Goal: Navigation & Orientation: Find specific page/section

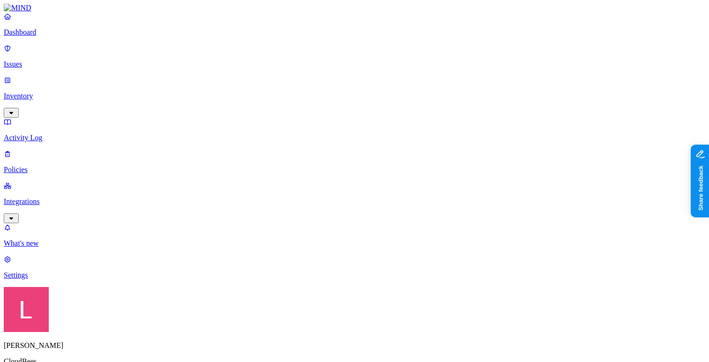
click at [58, 197] on p "Integrations" at bounding box center [355, 201] width 702 height 8
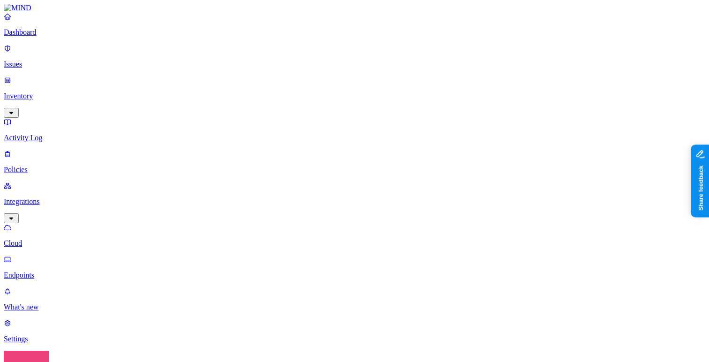
click at [66, 271] on p "Endpoints" at bounding box center [355, 275] width 702 height 8
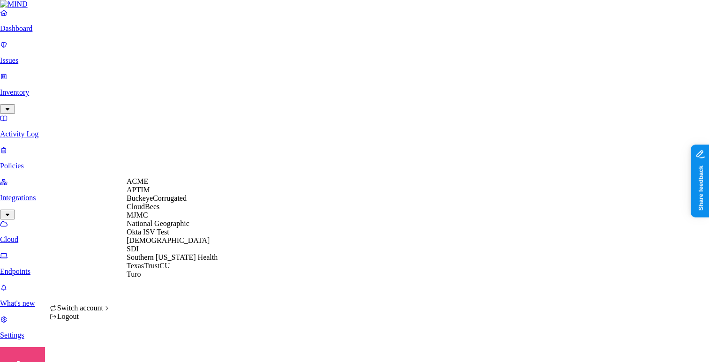
click at [165, 202] on span "BuckeyeCorrugated" at bounding box center [157, 198] width 60 height 8
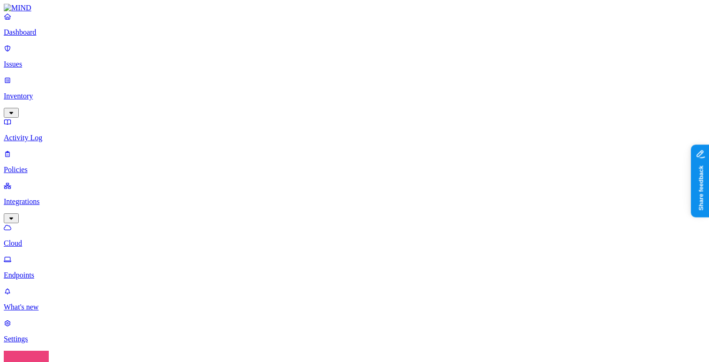
click at [74, 37] on p "Dashboard" at bounding box center [355, 32] width 702 height 8
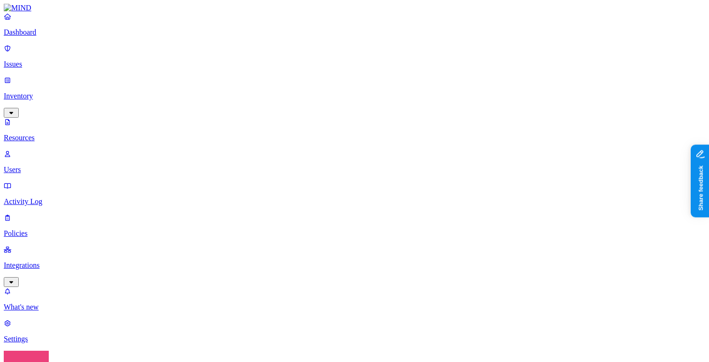
scroll to position [146, 0]
click at [73, 12] on link at bounding box center [355, 8] width 702 height 8
click at [69, 34] on link "Dashboard" at bounding box center [355, 24] width 702 height 24
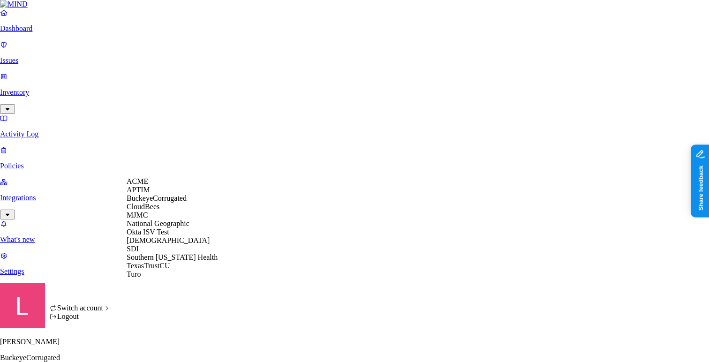
click at [167, 245] on div "[DEMOGRAPHIC_DATA]" at bounding box center [172, 240] width 91 height 8
